Goal: Task Accomplishment & Management: Manage account settings

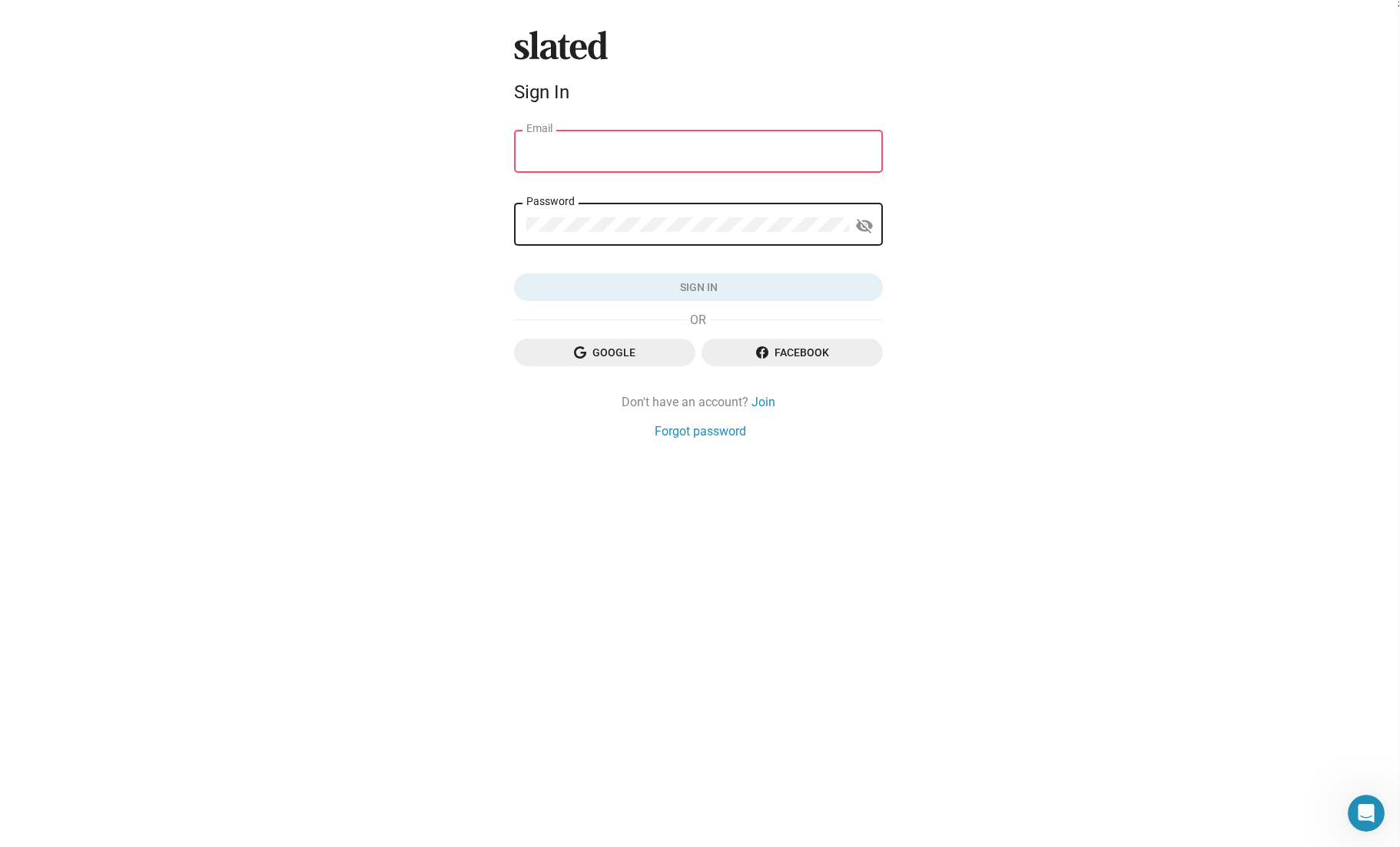
type input "[EMAIL_ADDRESS][DOMAIN_NAME]"
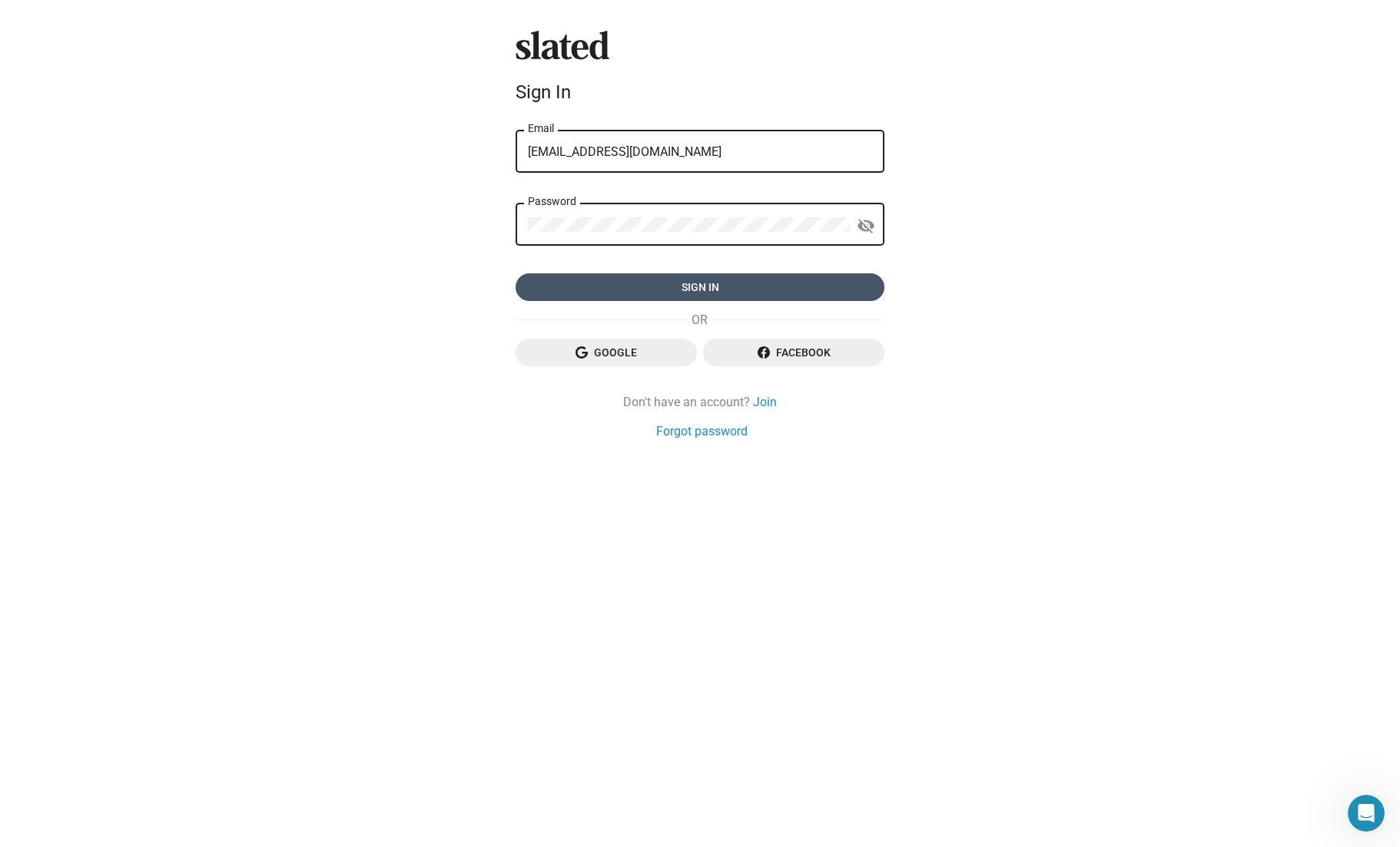
click at [721, 297] on span "Sign in" at bounding box center [700, 287] width 344 height 28
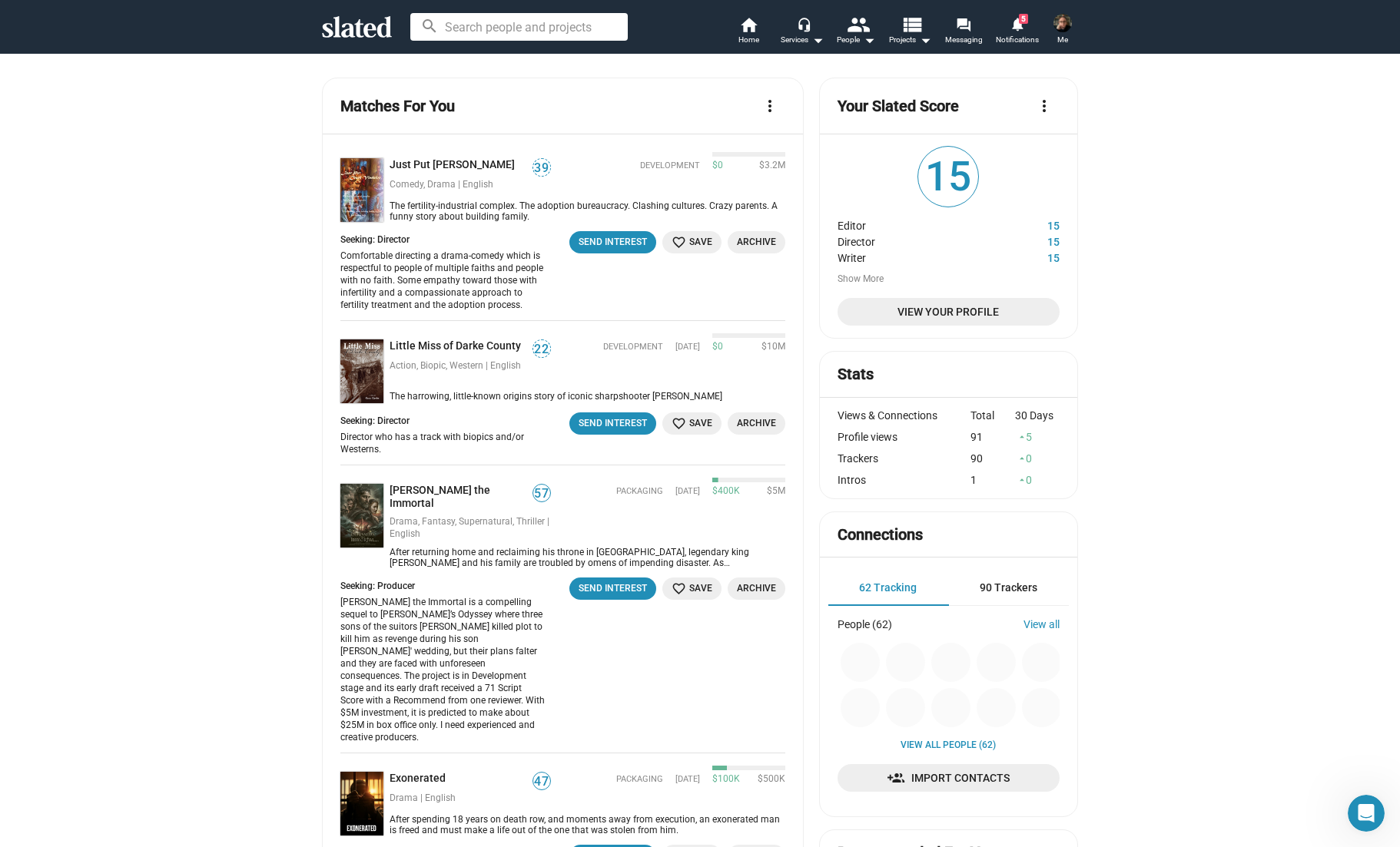
click at [1066, 25] on img at bounding box center [1062, 23] width 18 height 18
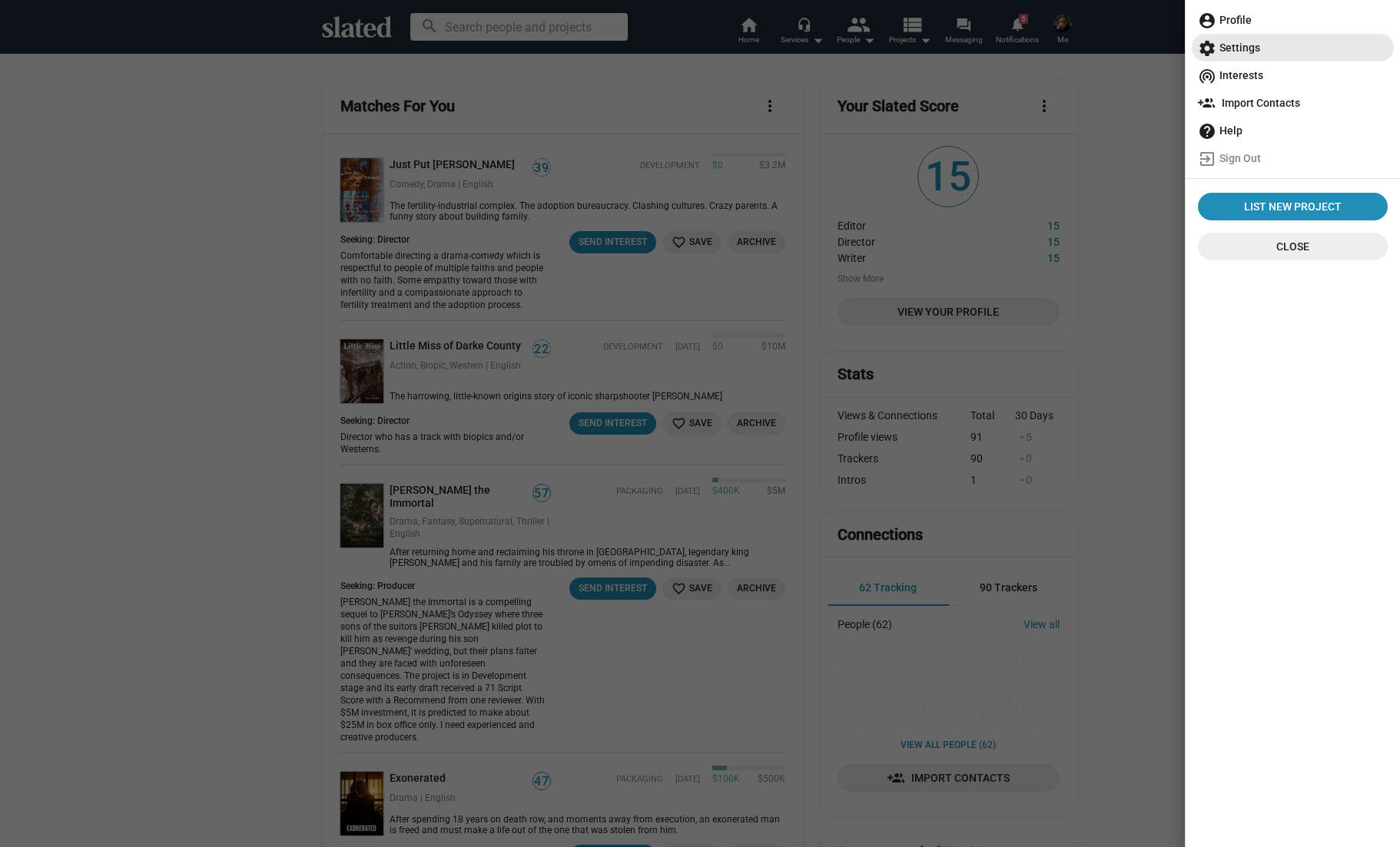
click at [1252, 47] on span "settings Settings" at bounding box center [1292, 47] width 190 height 28
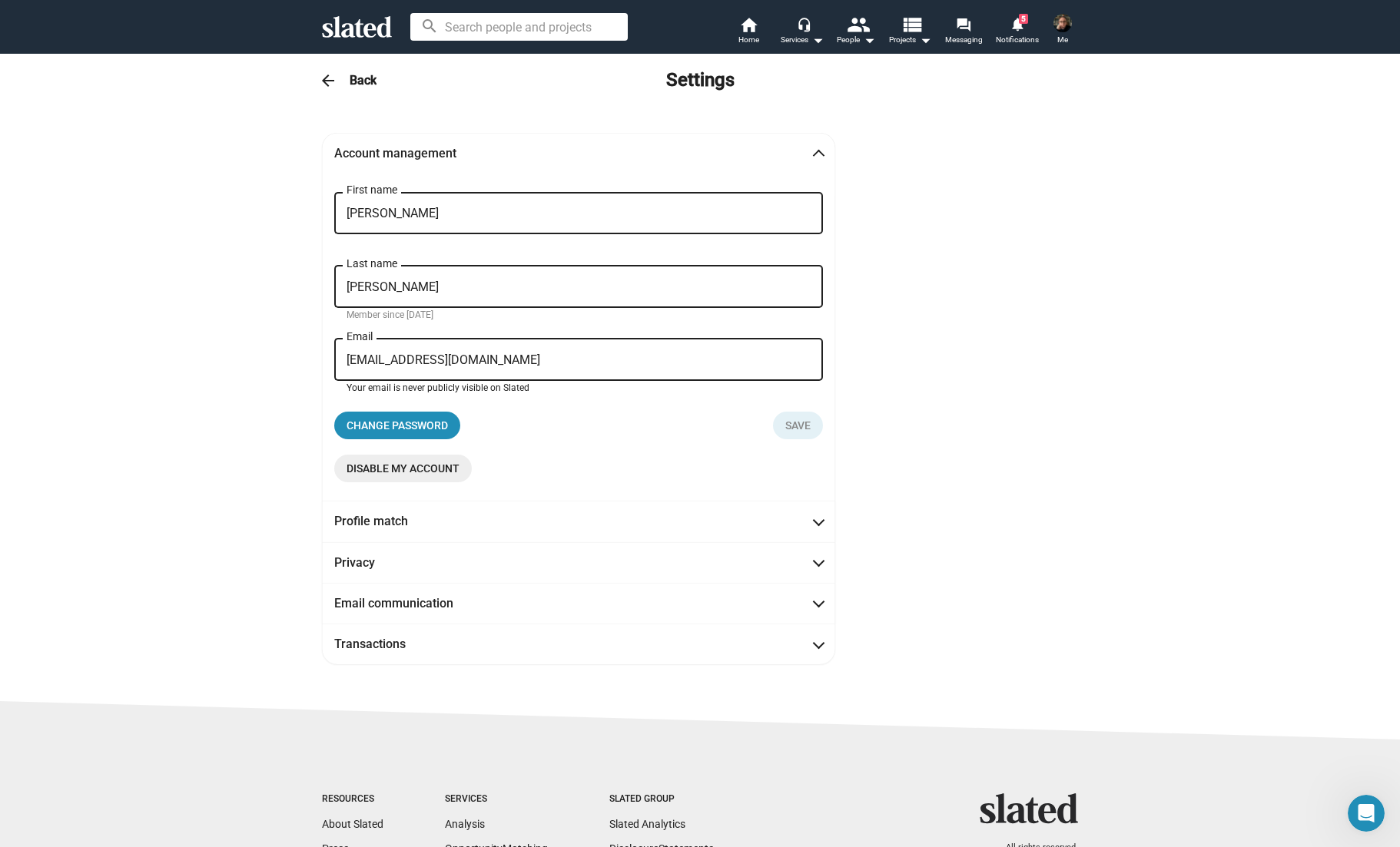
drag, startPoint x: 561, startPoint y: 356, endPoint x: 327, endPoint y: 361, distance: 234.1
click at [327, 361] on div "WAYNE First name SLATEN Last name Member since Aug 23, 2013 wayneslaten@moonlit…" at bounding box center [578, 337] width 514 height 327
click at [1022, 367] on div "Account management WAYNE First name SLATEN Last name Member since Aug 23, 2013 …" at bounding box center [700, 399] width 787 height 532
click at [823, 528] on mat-expansion-panel-header "Profile match" at bounding box center [578, 521] width 514 height 41
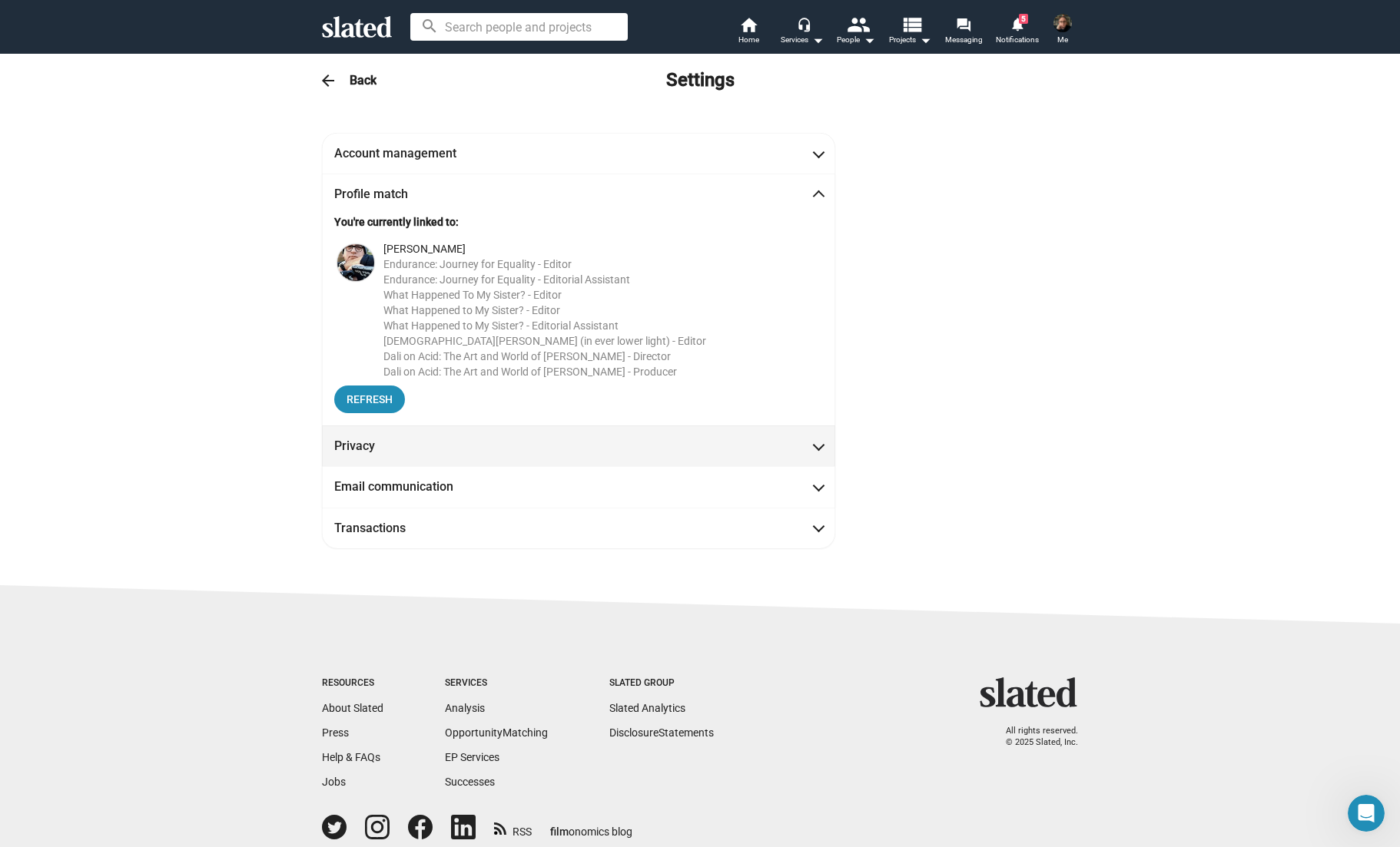
click at [819, 454] on mat-expansion-panel-header "Privacy" at bounding box center [578, 446] width 514 height 41
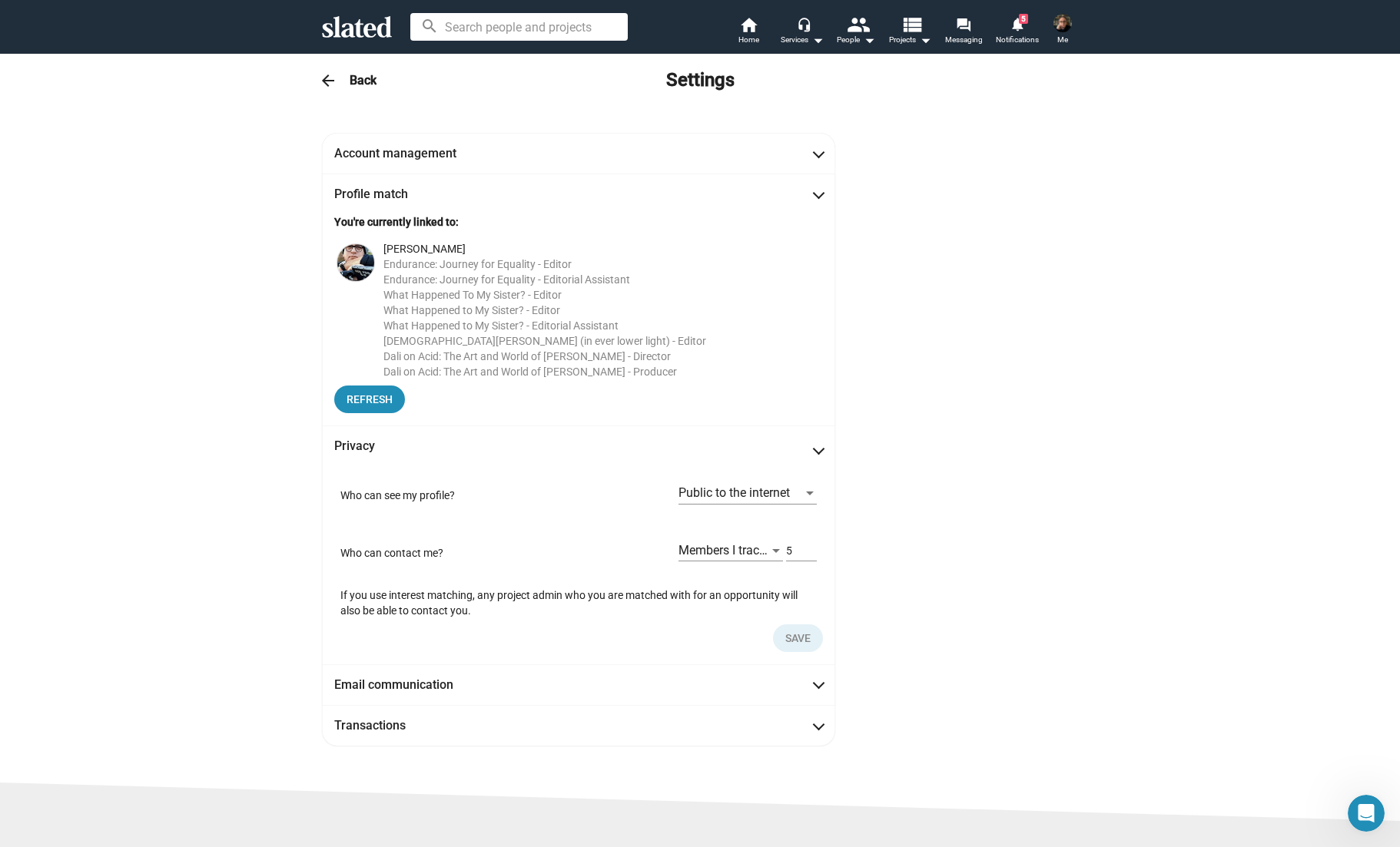
scroll to position [45, 0]
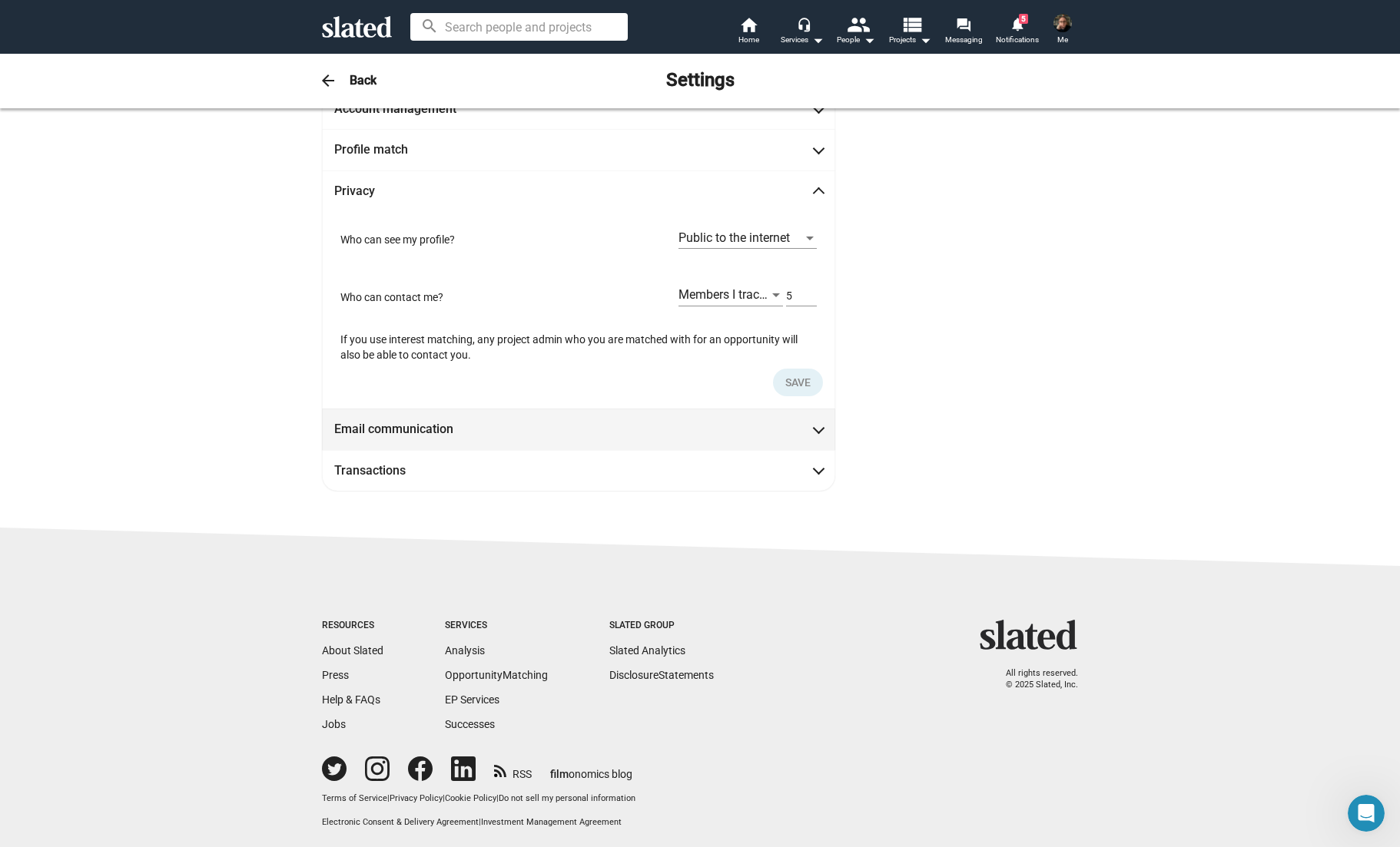
click at [815, 435] on mat-expansion-panel-header "Email communication" at bounding box center [578, 429] width 514 height 41
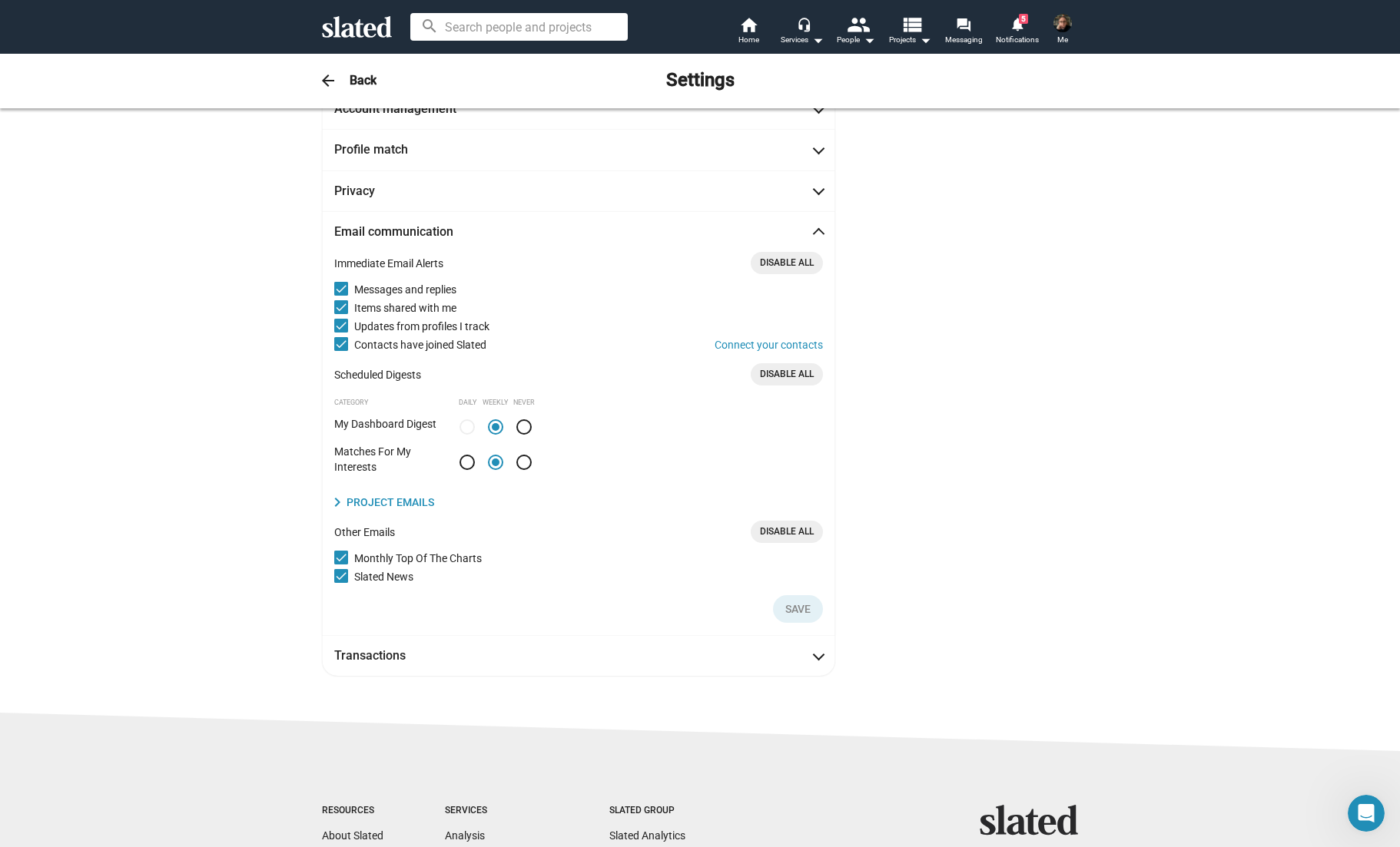
scroll to position [116, 0]
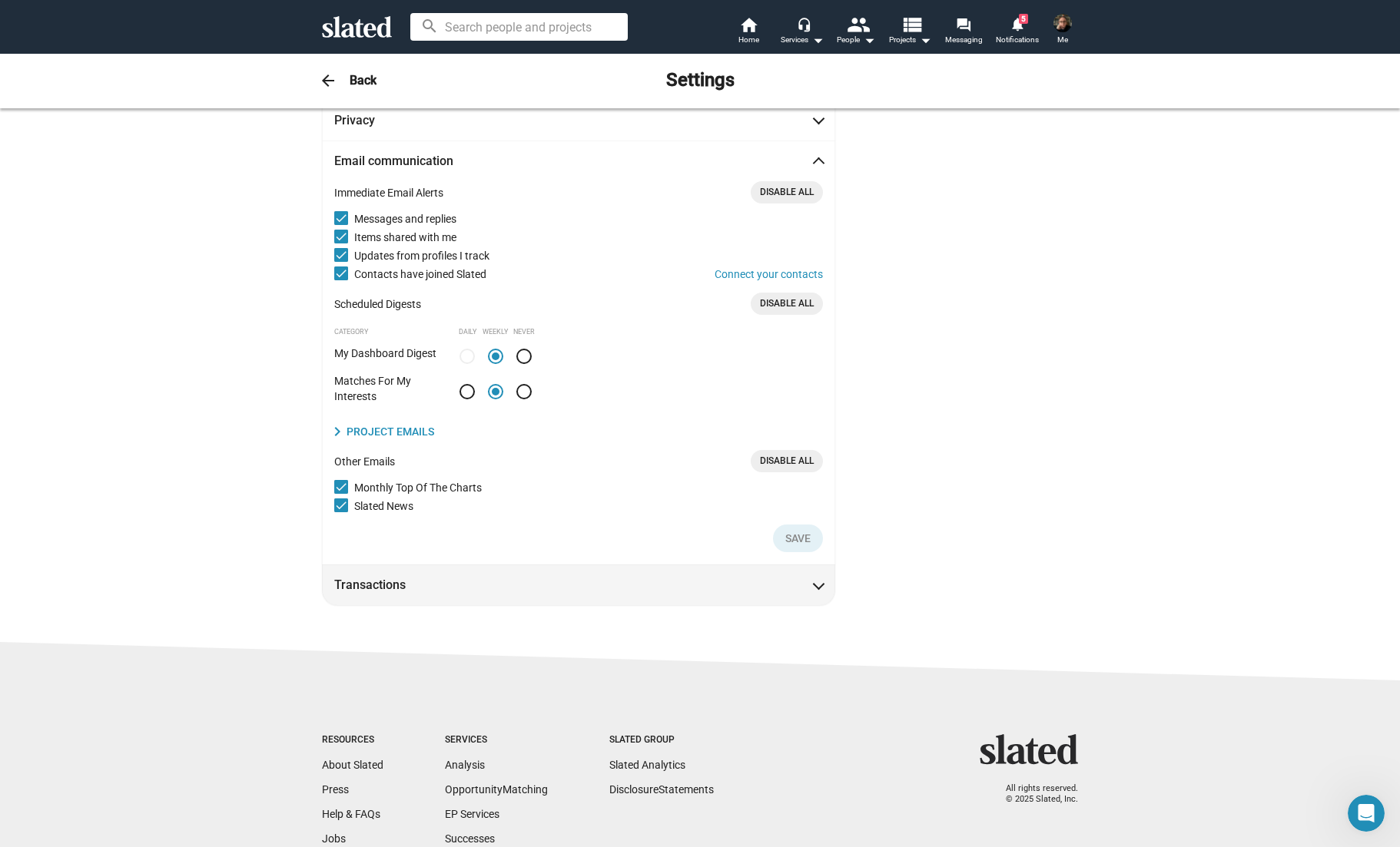
click at [818, 587] on span at bounding box center [818, 584] width 9 height 16
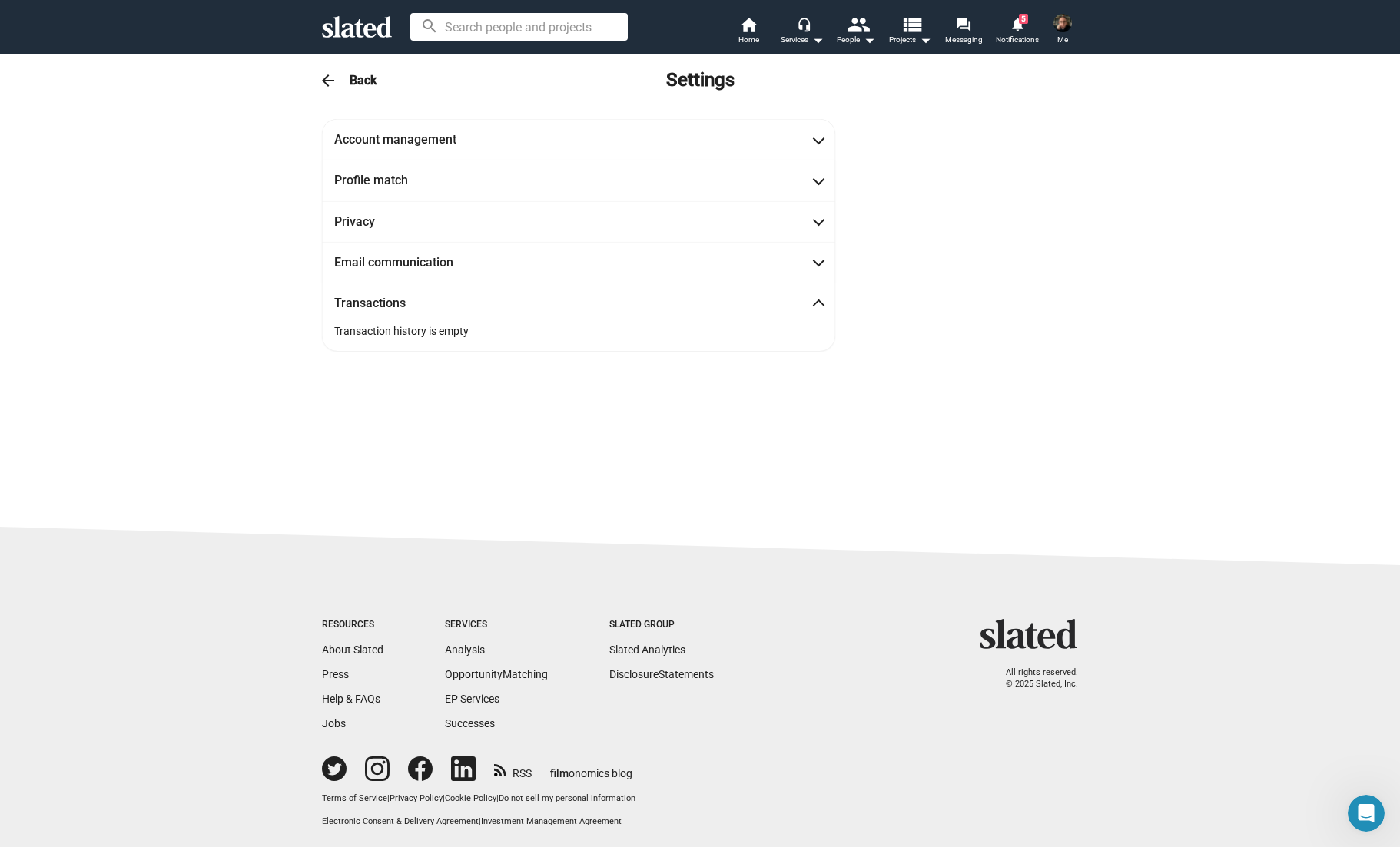
scroll to position [0, 0]
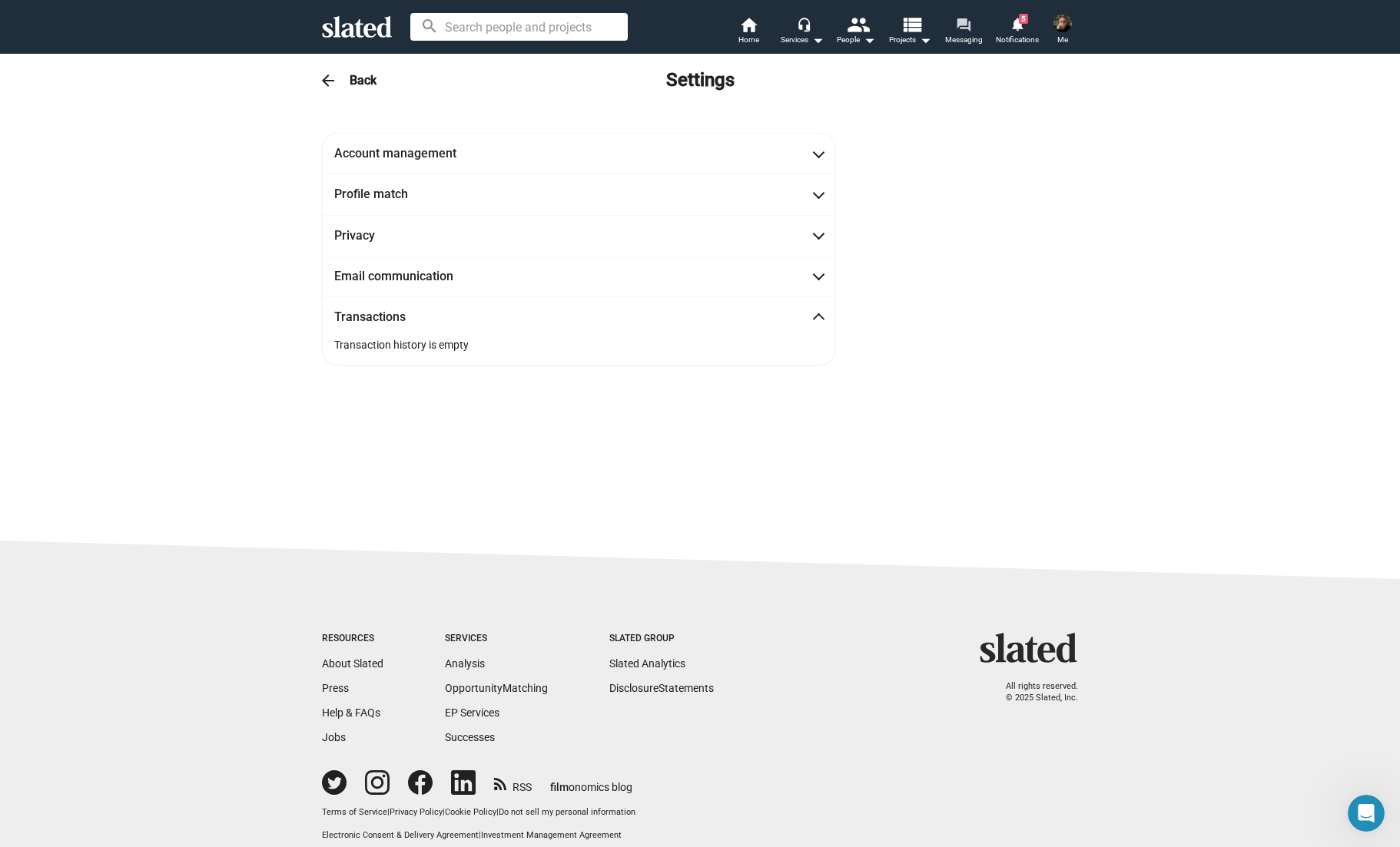
click at [959, 24] on mat-icon "forum" at bounding box center [963, 24] width 15 height 15
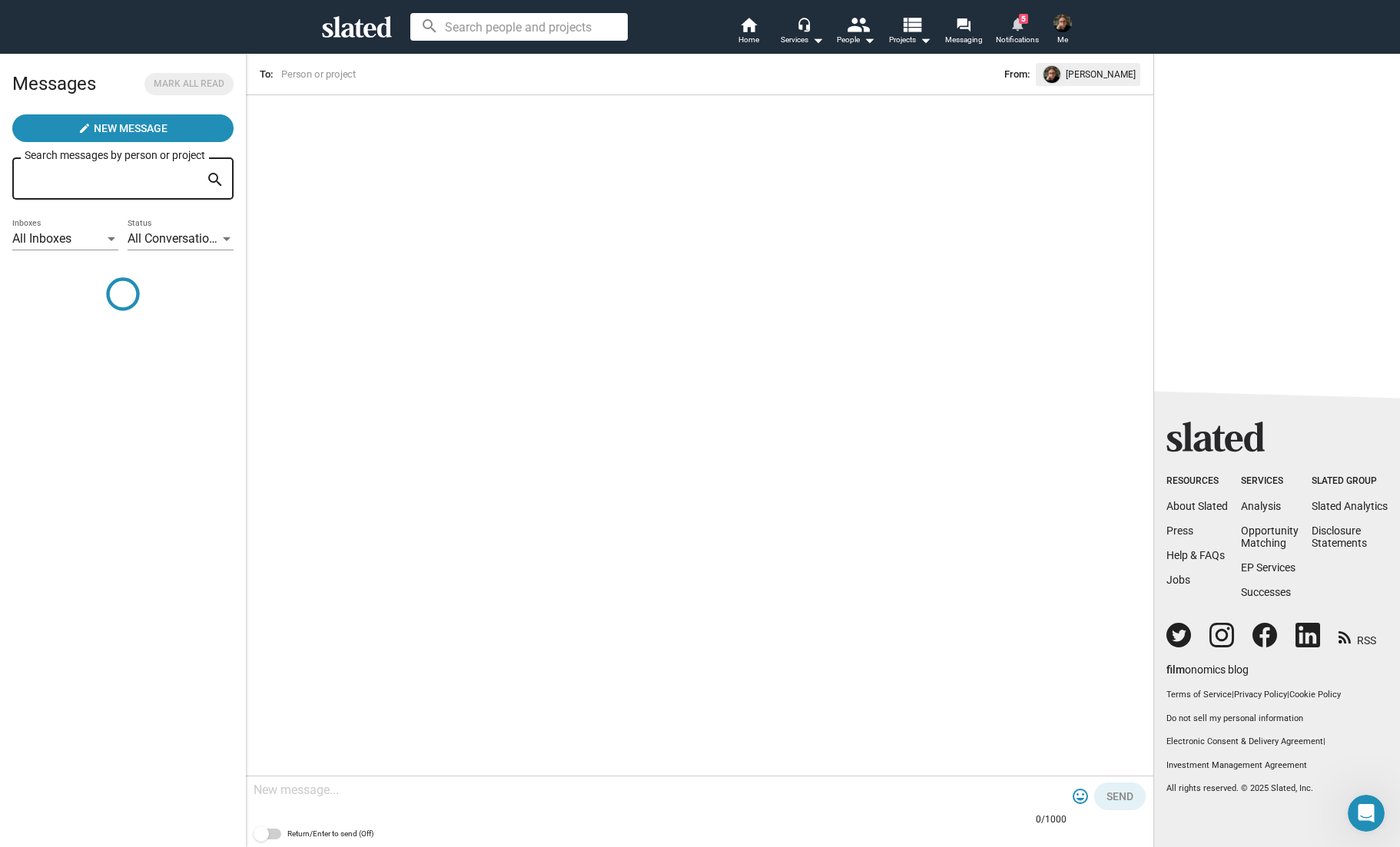
click at [1019, 24] on mat-icon "notifications" at bounding box center [1017, 24] width 15 height 15
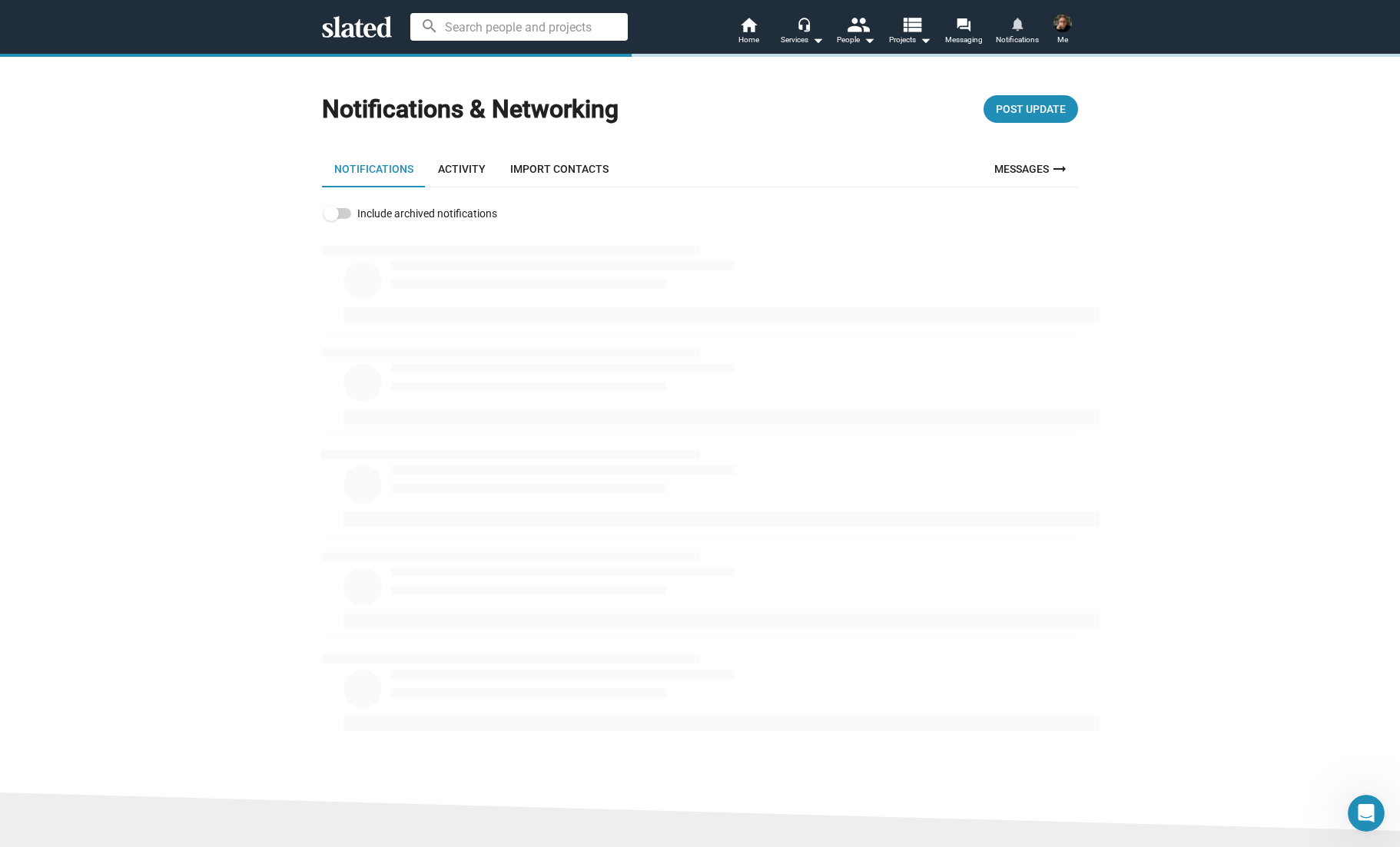
click at [1018, 29] on mat-icon "notifications" at bounding box center [1017, 24] width 15 height 15
click at [1034, 164] on link "Messages arrow_right_alt" at bounding box center [1031, 168] width 93 height 37
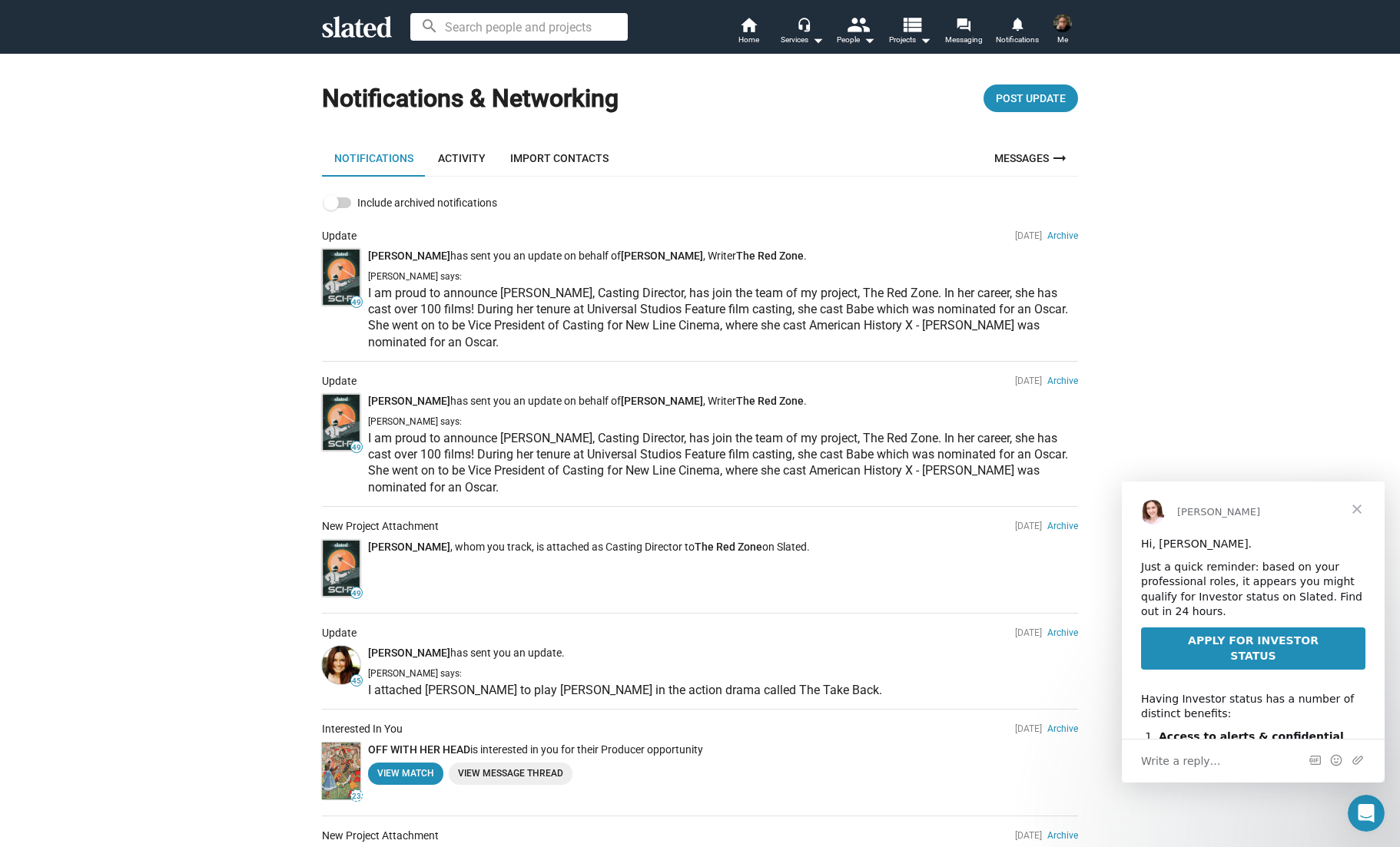
scroll to position [29, 0]
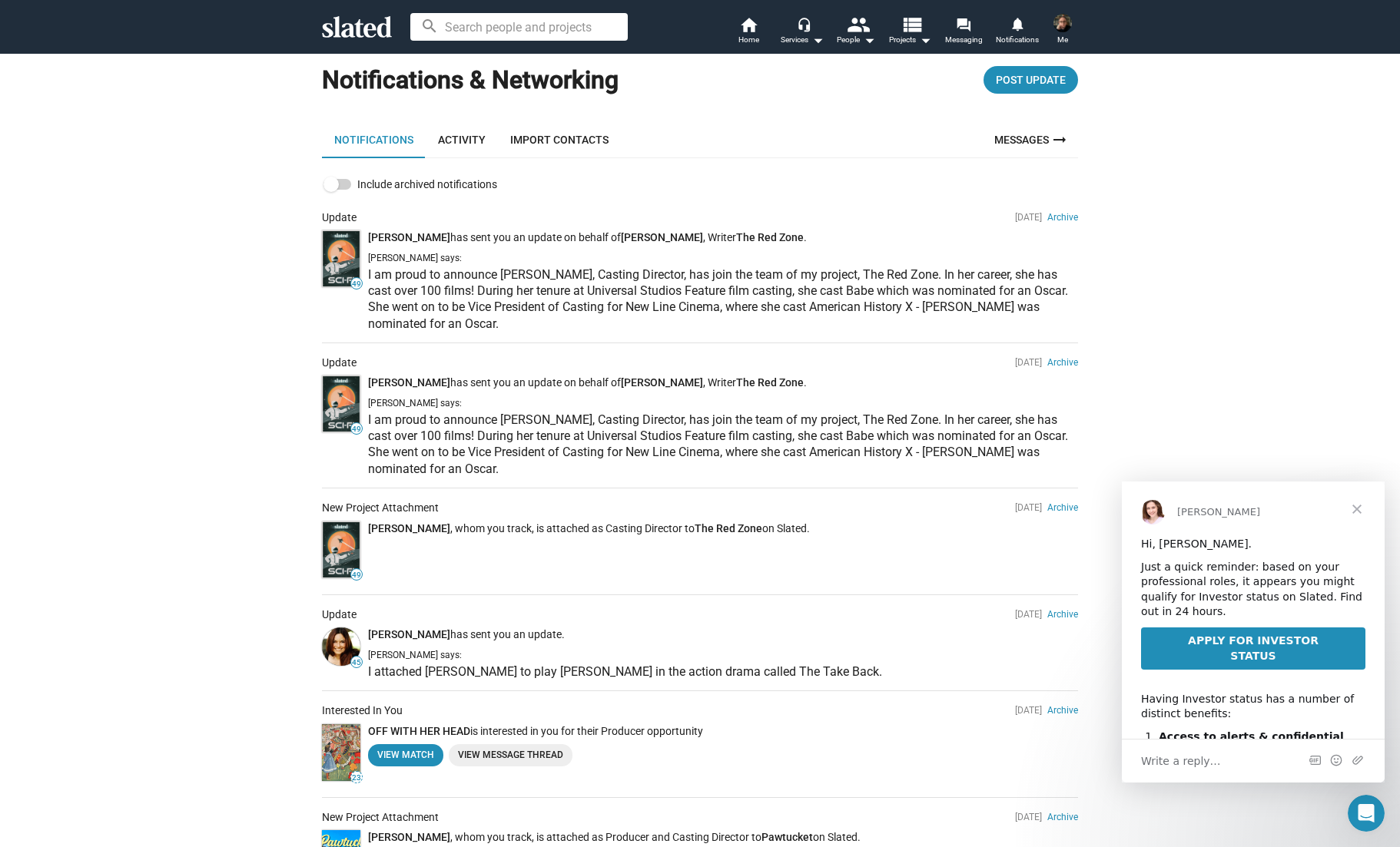
click at [1357, 512] on span "Close" at bounding box center [1357, 509] width 55 height 55
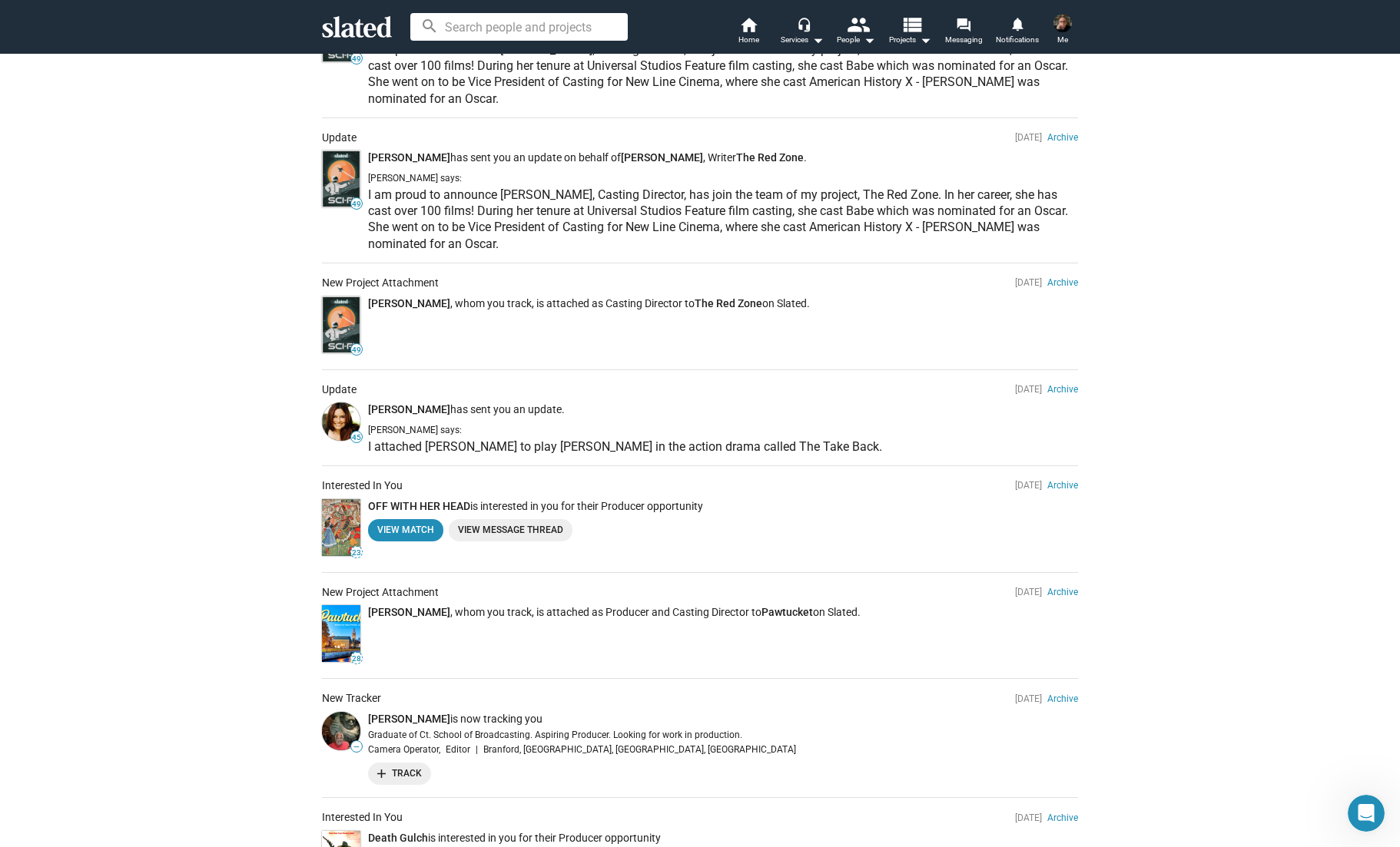
scroll to position [0, 0]
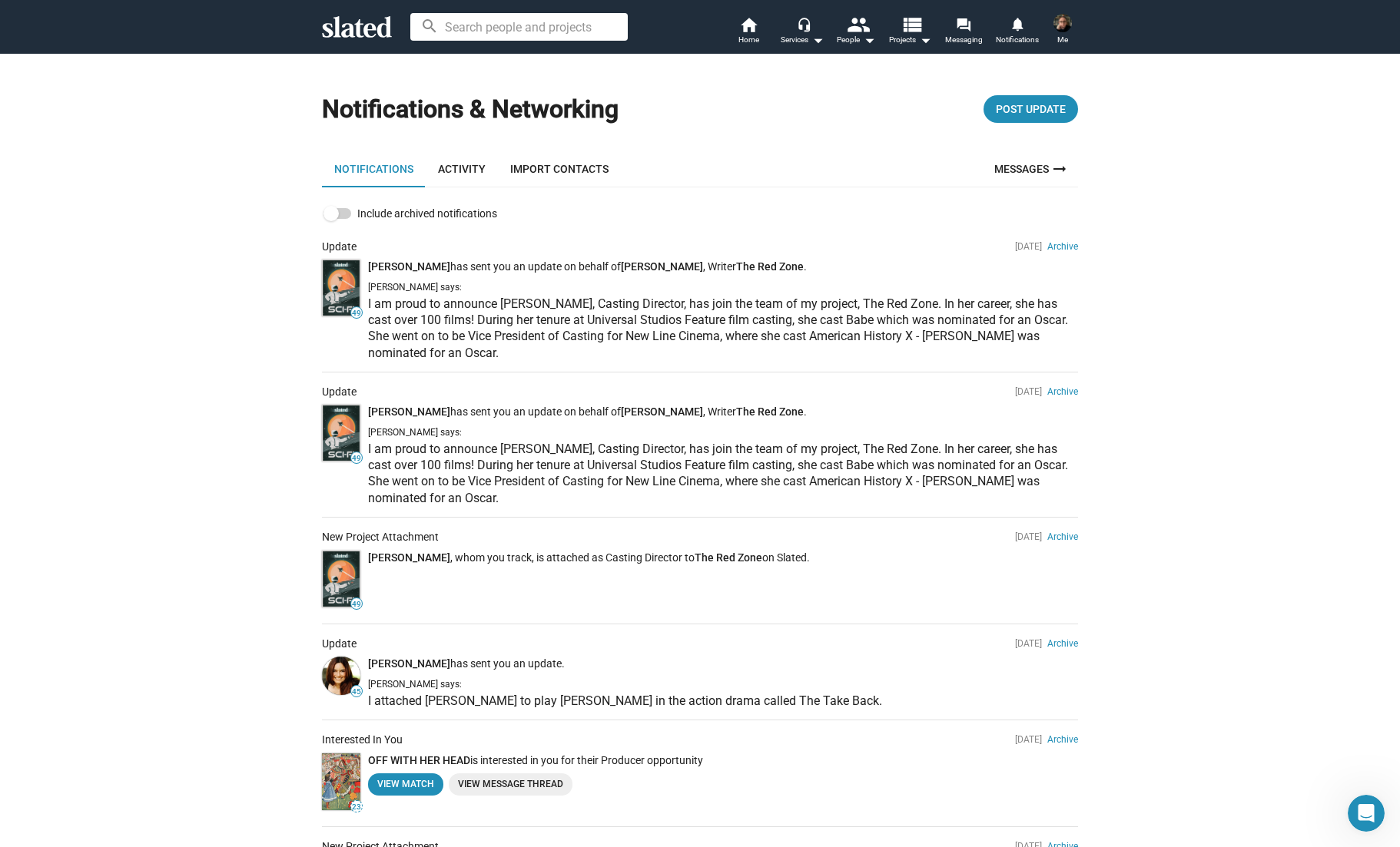
click at [470, 165] on link "Activity" at bounding box center [462, 168] width 72 height 37
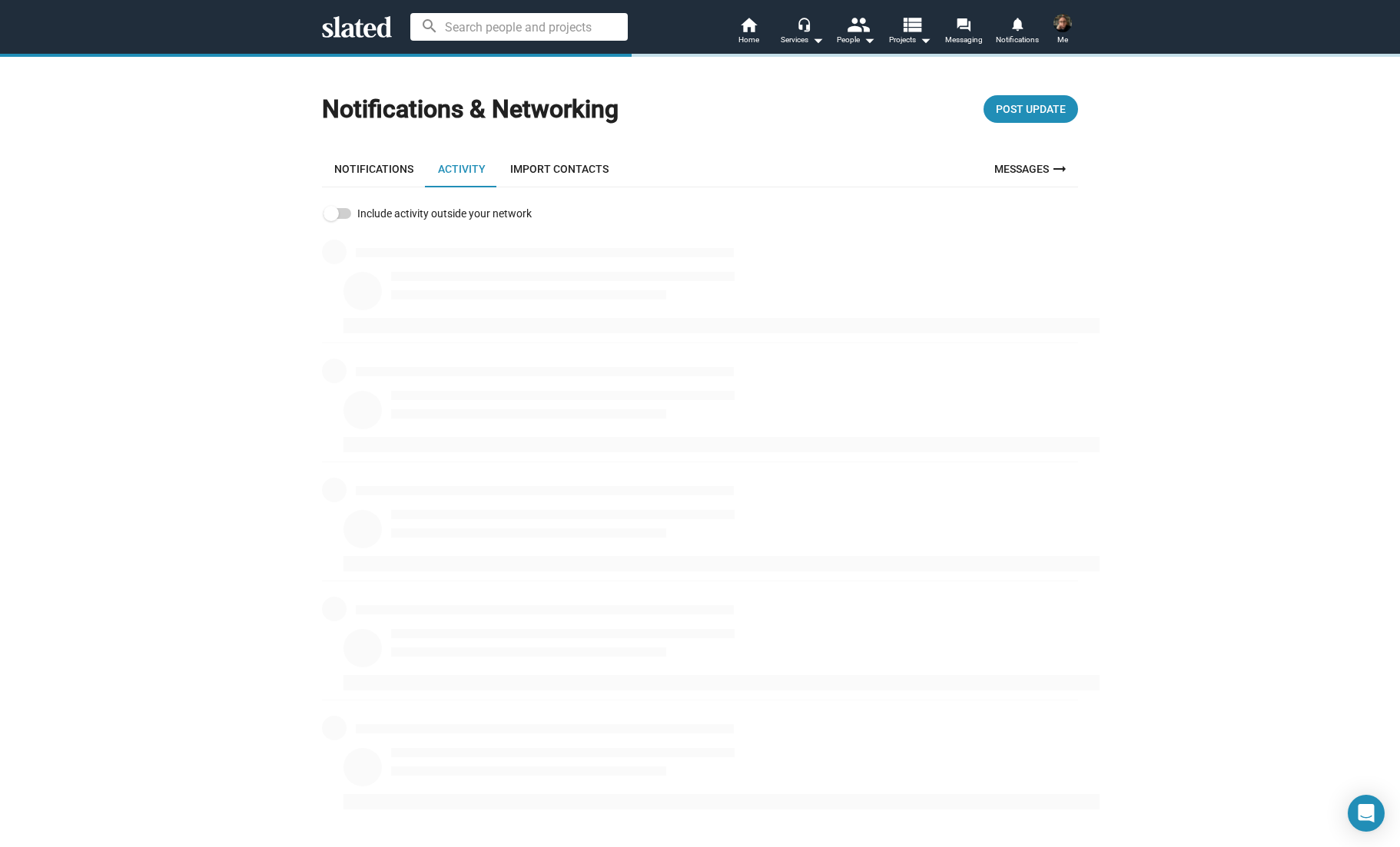
click at [1063, 28] on img at bounding box center [1062, 23] width 18 height 18
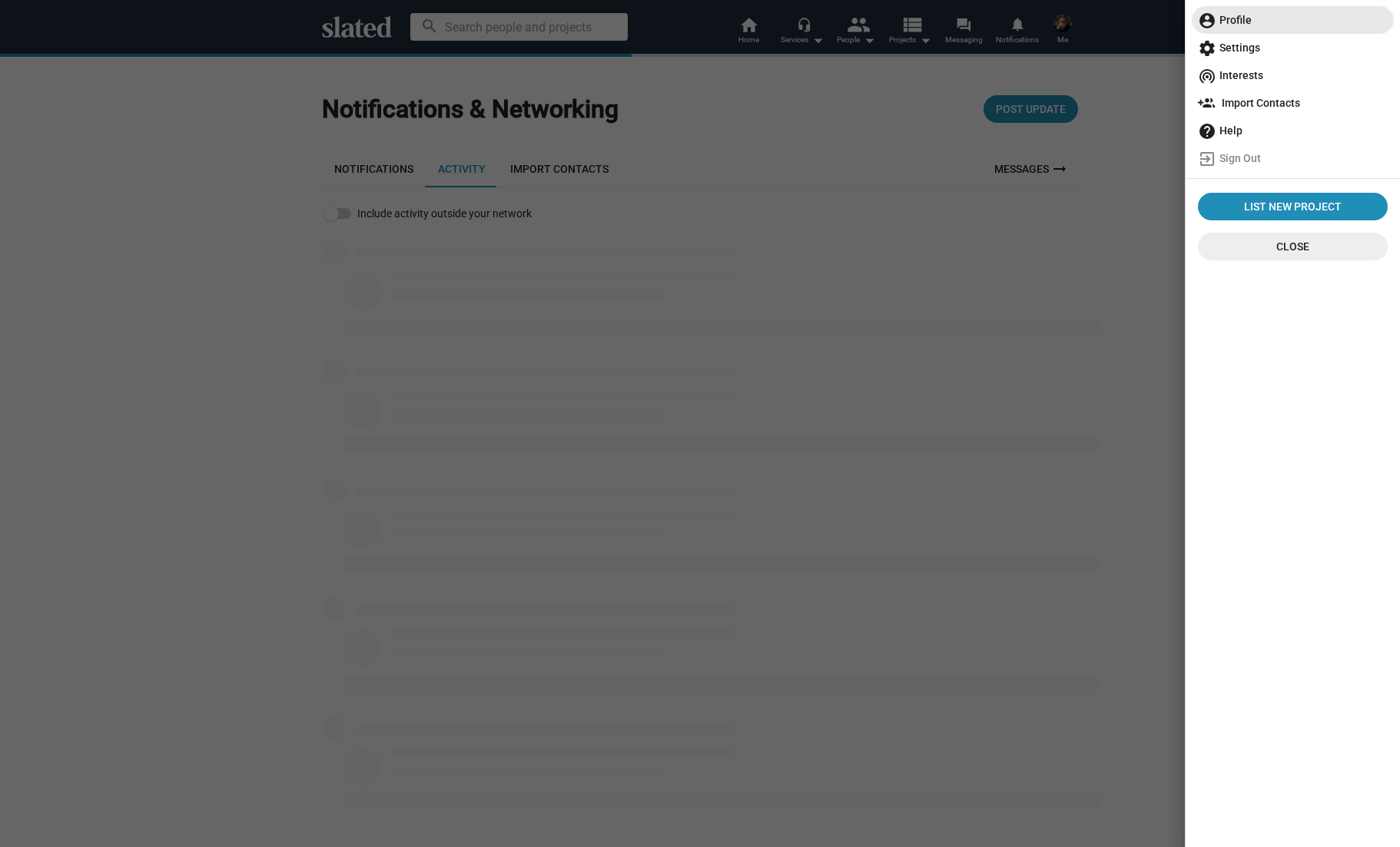
click at [1247, 23] on span "account_circle Profile" at bounding box center [1292, 20] width 190 height 28
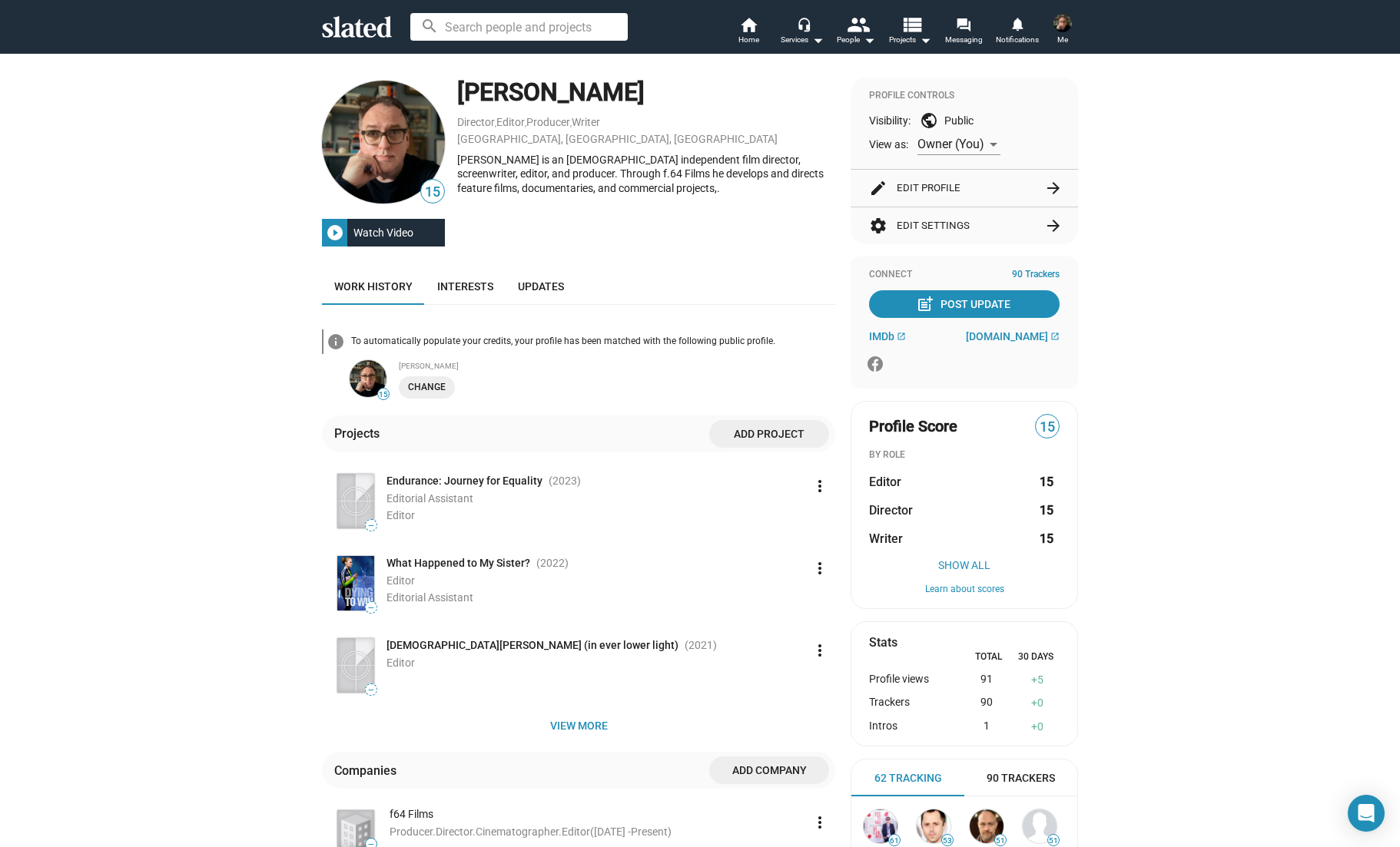
click at [817, 488] on mat-icon "more_vert" at bounding box center [820, 486] width 18 height 18
click at [790, 519] on button "Edit" at bounding box center [791, 520] width 86 height 24
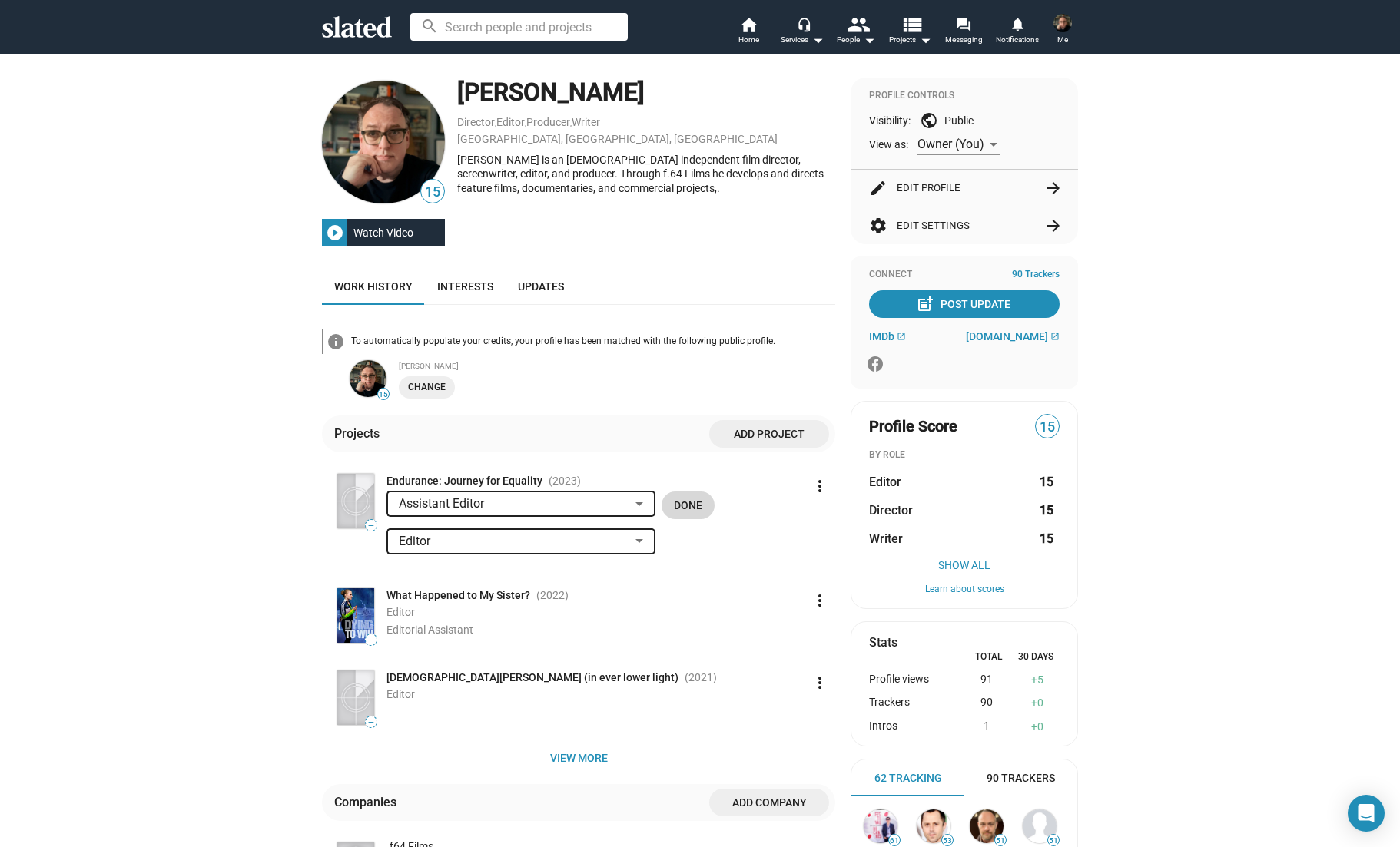
click at [694, 506] on span "Done" at bounding box center [688, 505] width 28 height 28
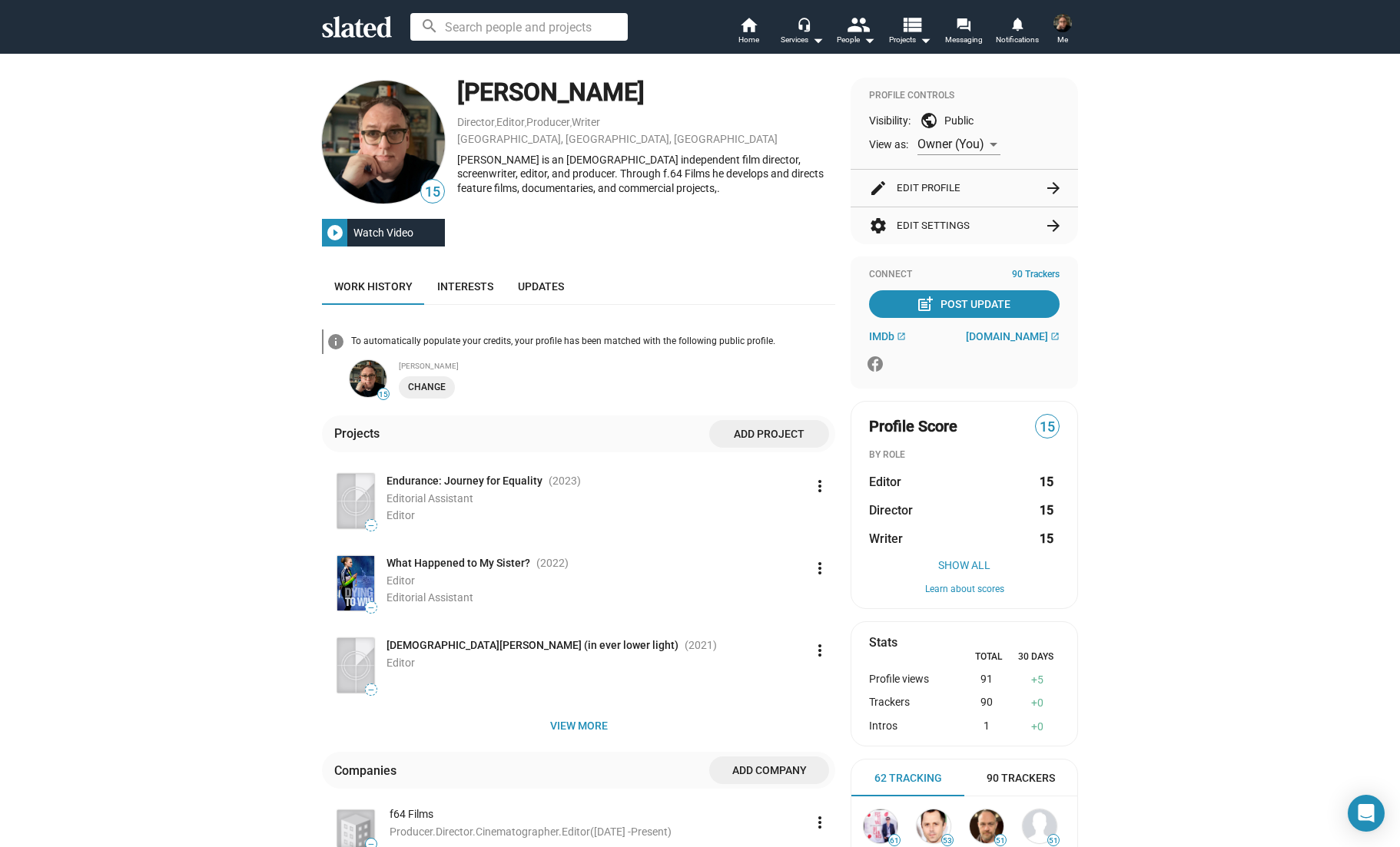
click at [369, 524] on span "—" at bounding box center [371, 525] width 11 height 9
click at [370, 527] on span "—" at bounding box center [371, 525] width 11 height 9
click at [367, 501] on img at bounding box center [356, 501] width 37 height 54
click at [588, 731] on span "View more" at bounding box center [578, 726] width 488 height 28
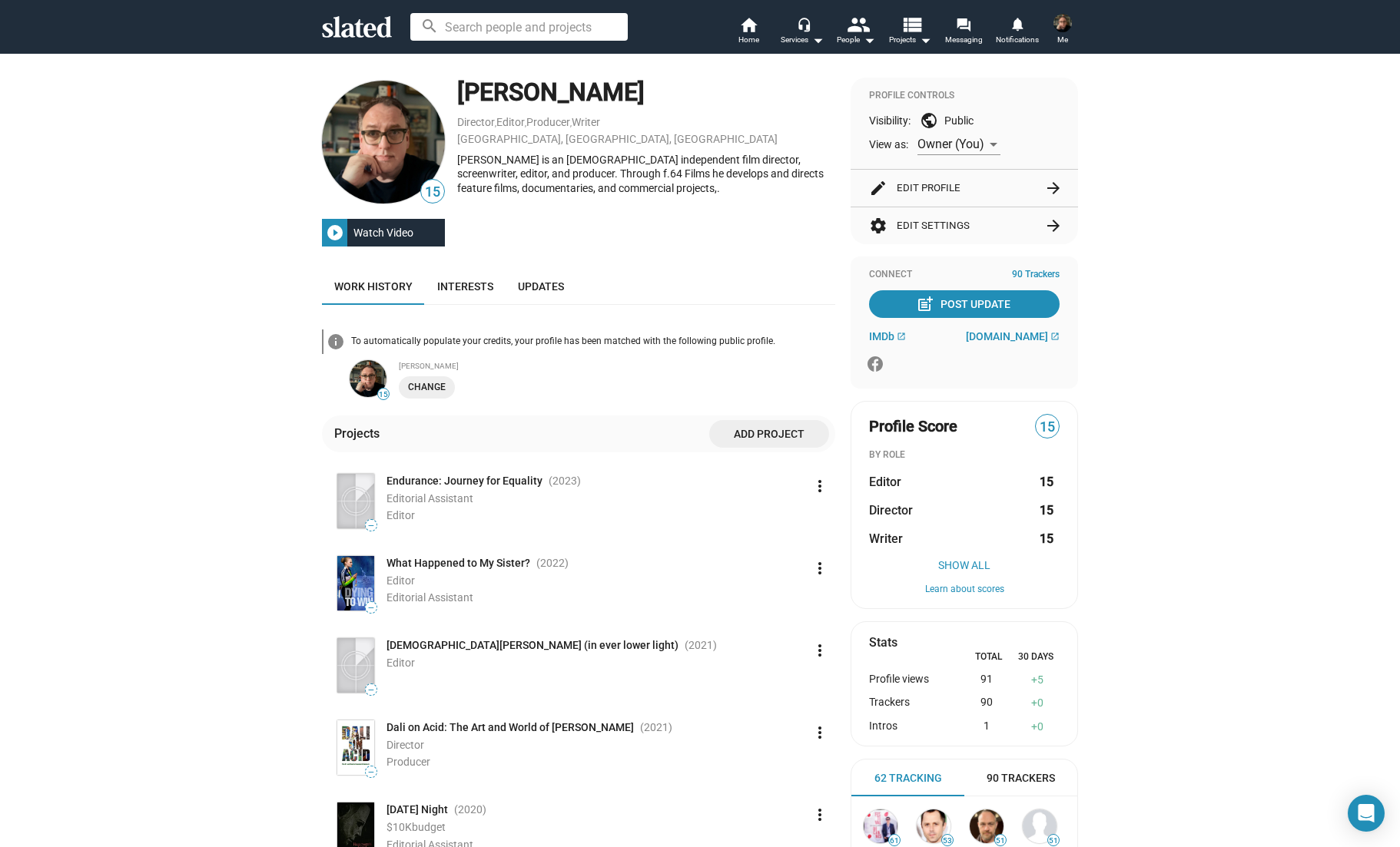
click at [1044, 188] on mat-icon "arrow_forward" at bounding box center [1052, 188] width 18 height 18
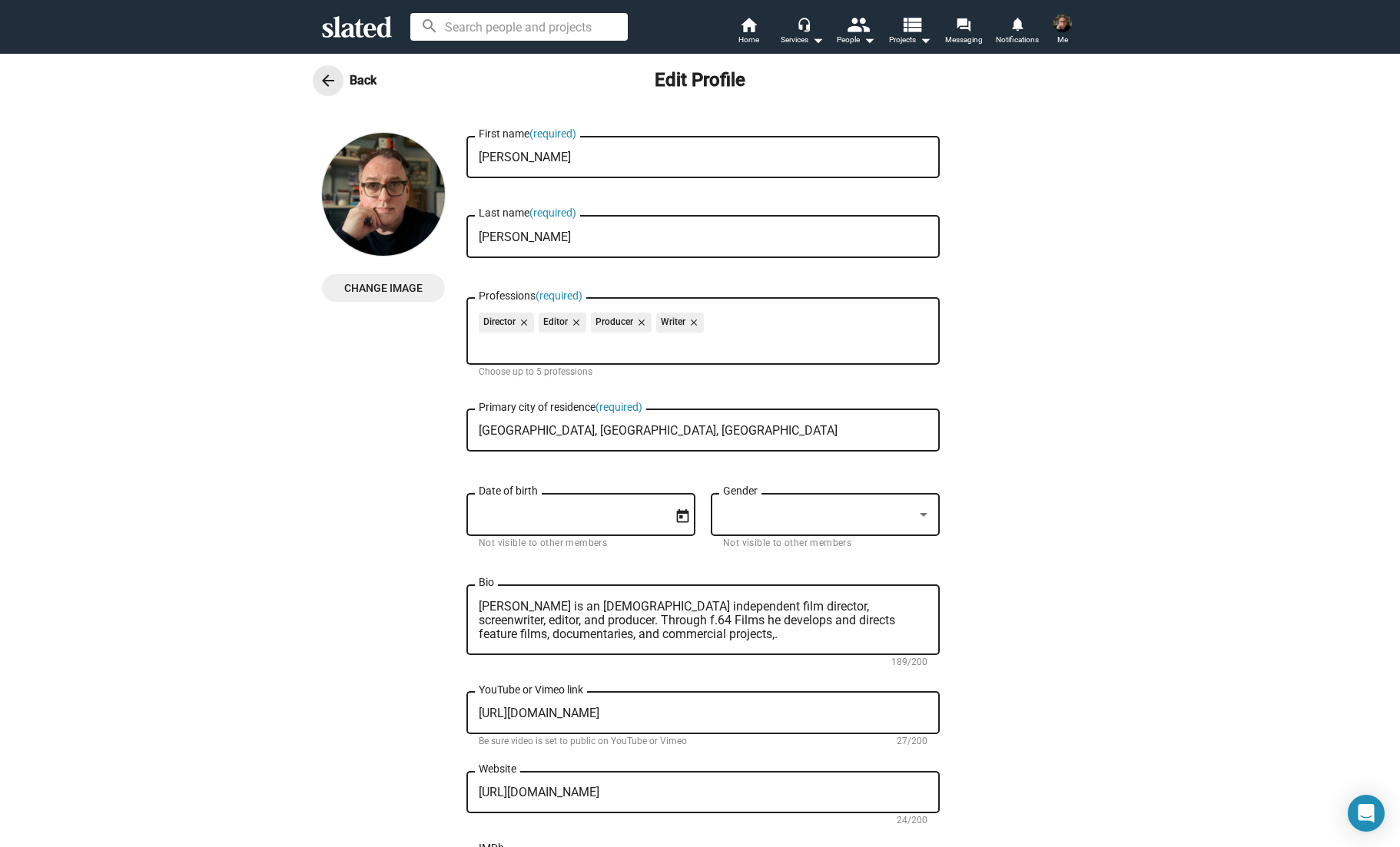
click at [337, 85] on span "arrow_back" at bounding box center [328, 80] width 31 height 18
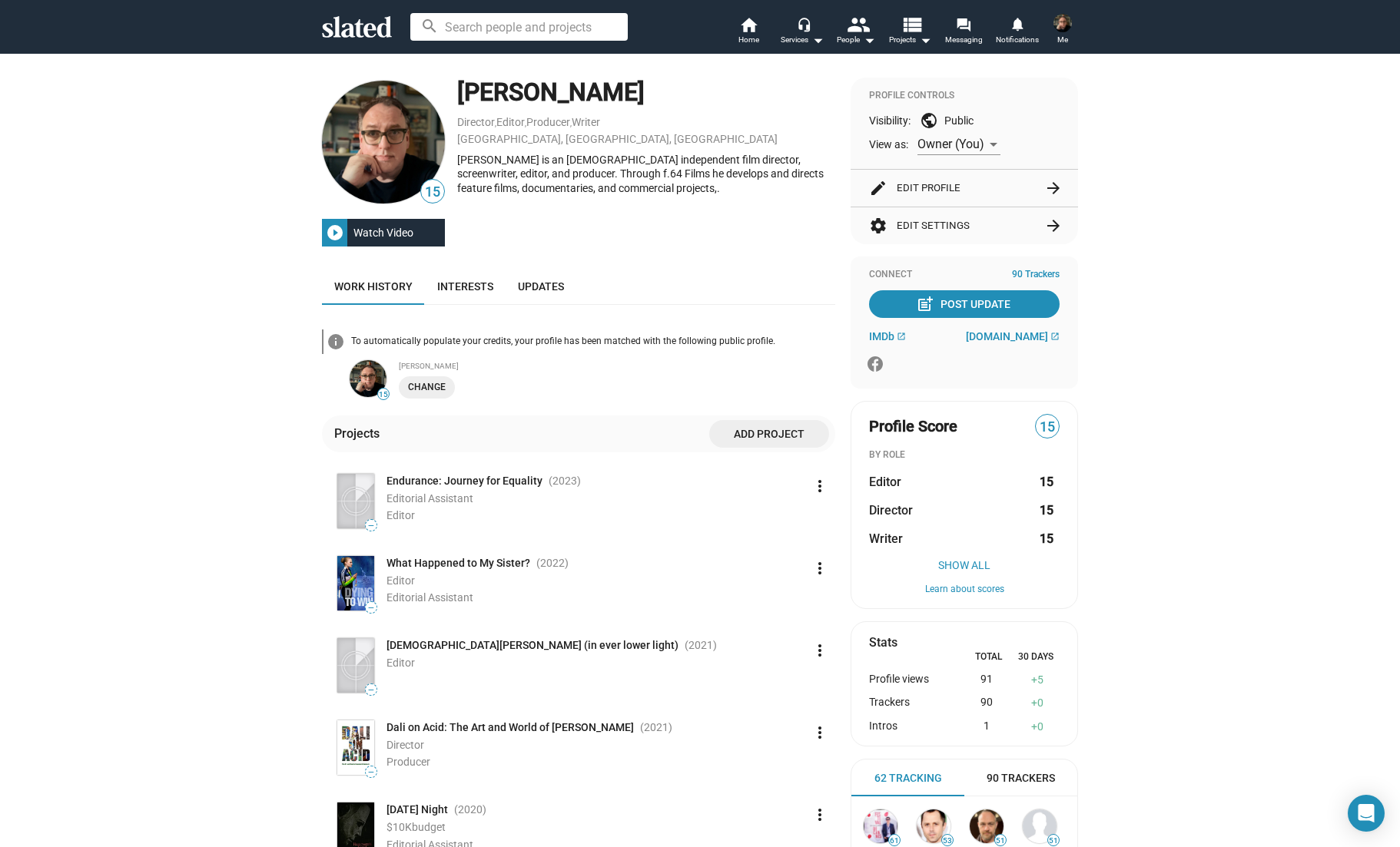
click at [937, 229] on button "settings Edit Settings arrow_forward" at bounding box center [964, 226] width 190 height 37
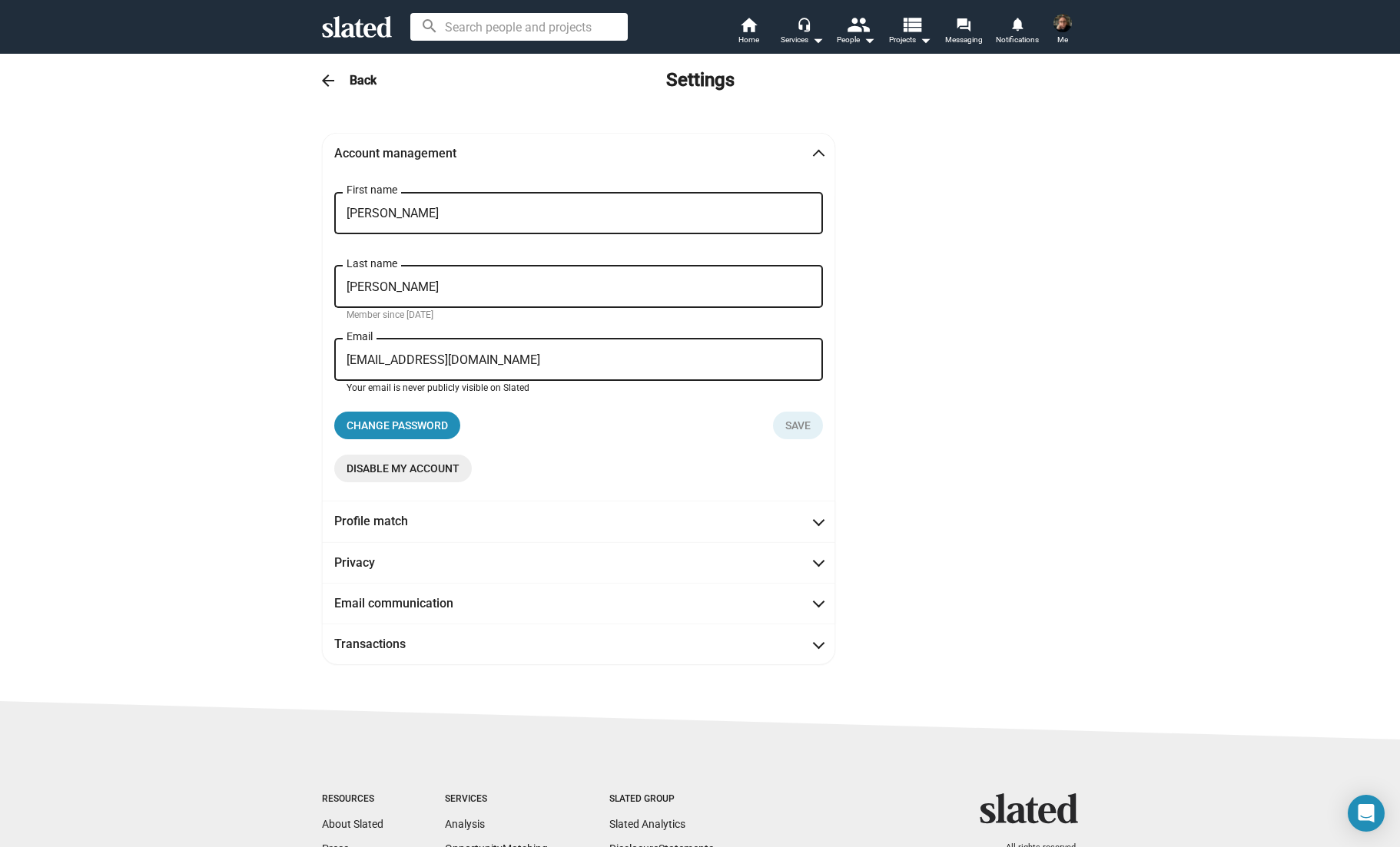
drag, startPoint x: 562, startPoint y: 362, endPoint x: 430, endPoint y: 359, distance: 132.0
click at [430, 359] on input "[EMAIL_ADDRESS][DOMAIN_NAME]" at bounding box center [579, 360] width 464 height 14
type input "[EMAIL_ADDRESS][DOMAIN_NAME]"
click at [799, 427] on span "Save" at bounding box center [798, 425] width 25 height 28
